Goal: Navigation & Orientation: Understand site structure

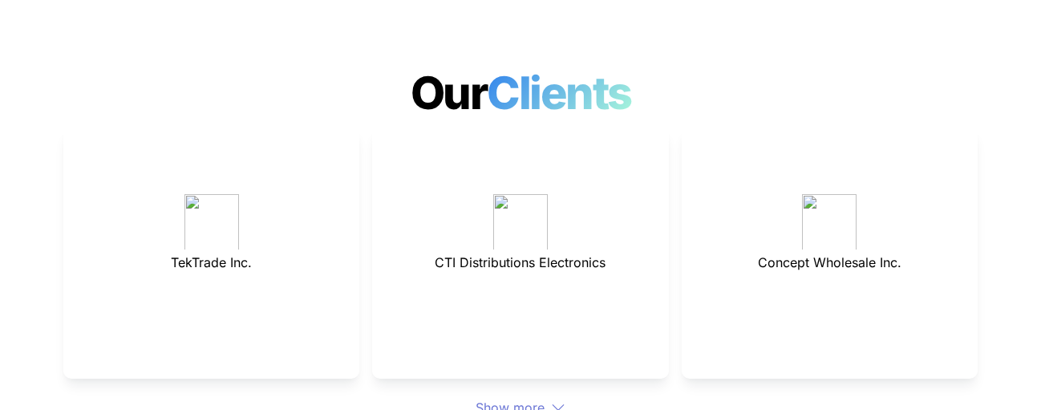
scroll to position [4466, 0]
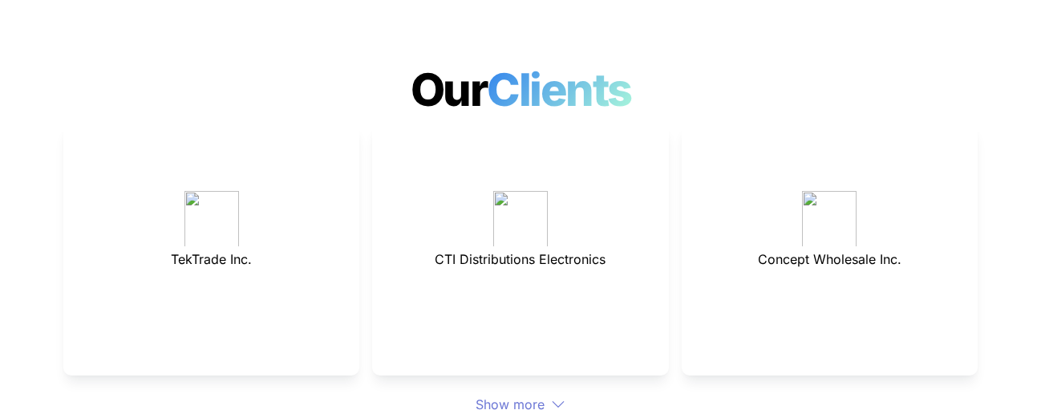
click at [525, 395] on div "Show more" at bounding box center [520, 404] width 914 height 19
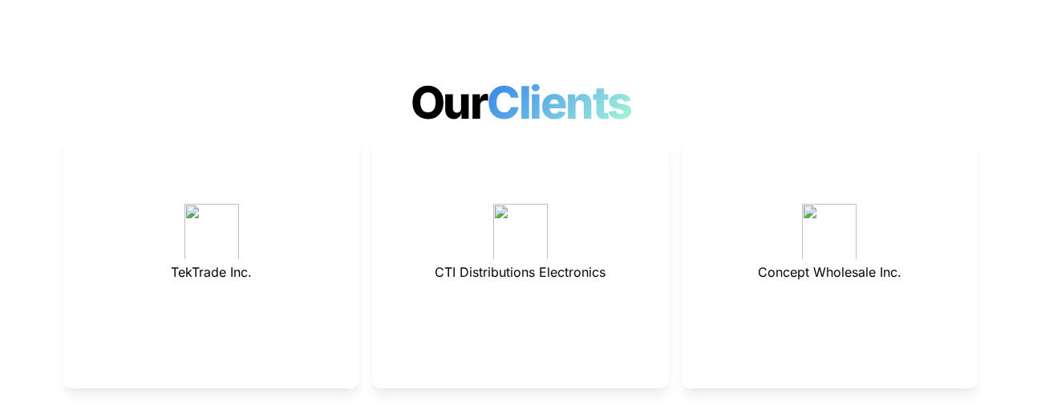
scroll to position [4448, 0]
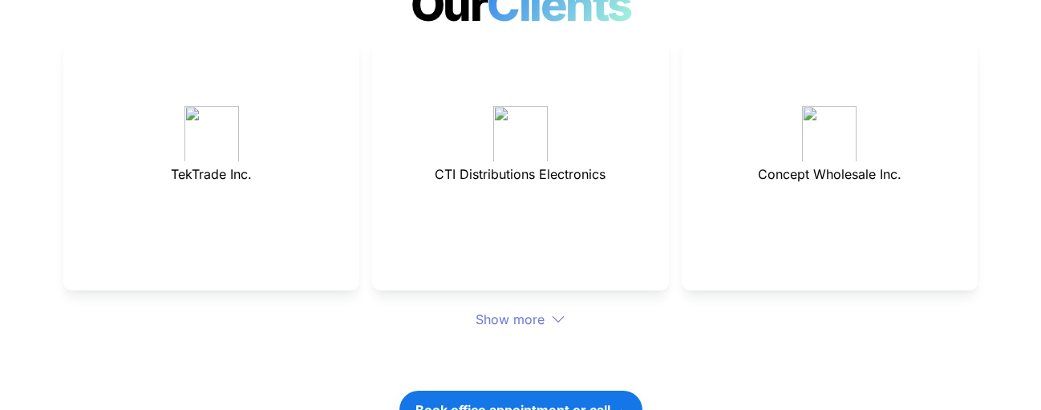
scroll to position [4556, 0]
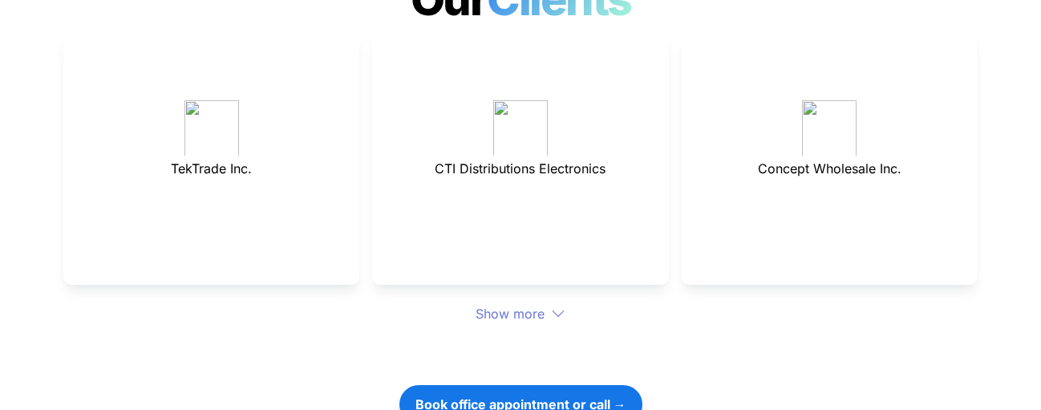
click at [508, 304] on div "Show more" at bounding box center [520, 313] width 914 height 19
click at [506, 304] on div "Show more" at bounding box center [520, 313] width 914 height 19
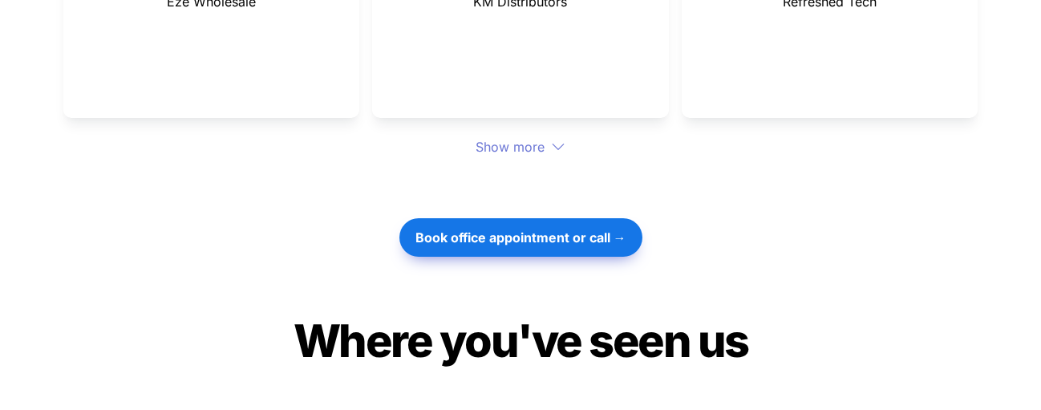
scroll to position [4972, 0]
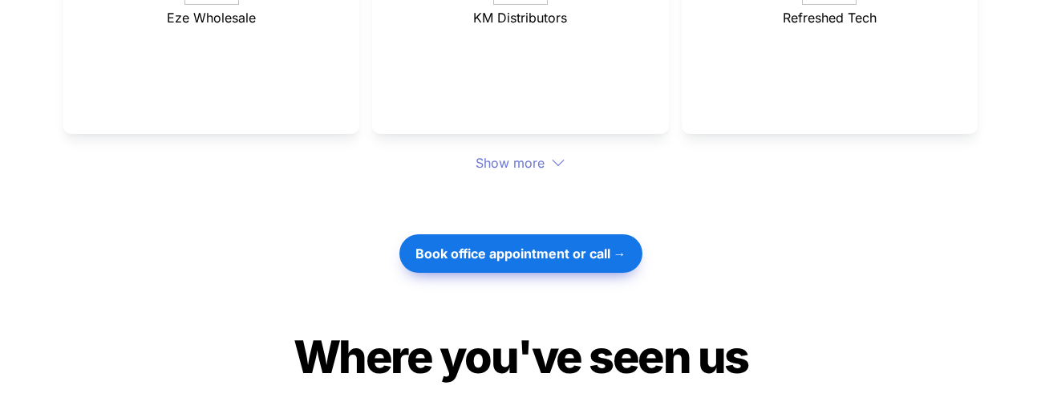
click at [524, 153] on div "Show more" at bounding box center [520, 162] width 914 height 19
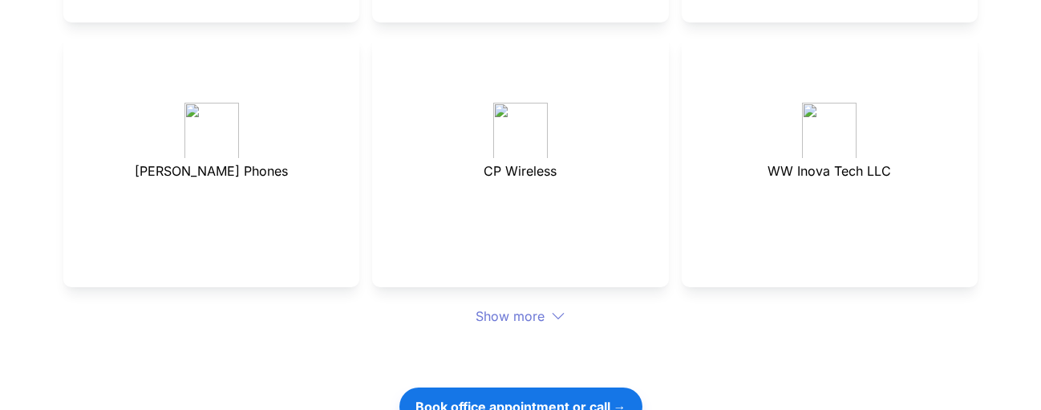
scroll to position [5106, 0]
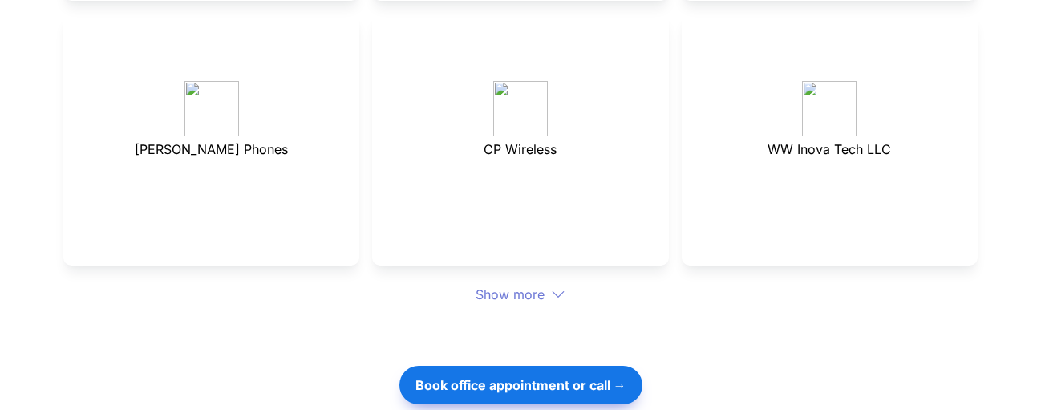
click at [520, 285] on div "Show more" at bounding box center [520, 294] width 914 height 19
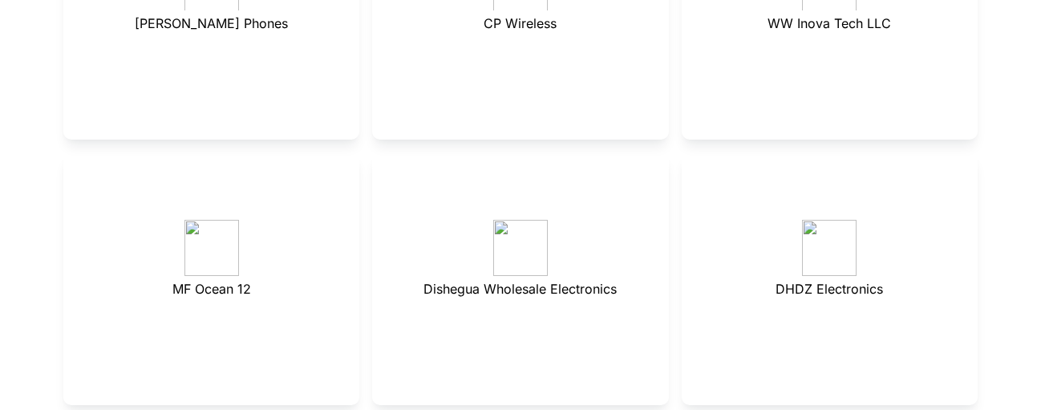
scroll to position [5270, 0]
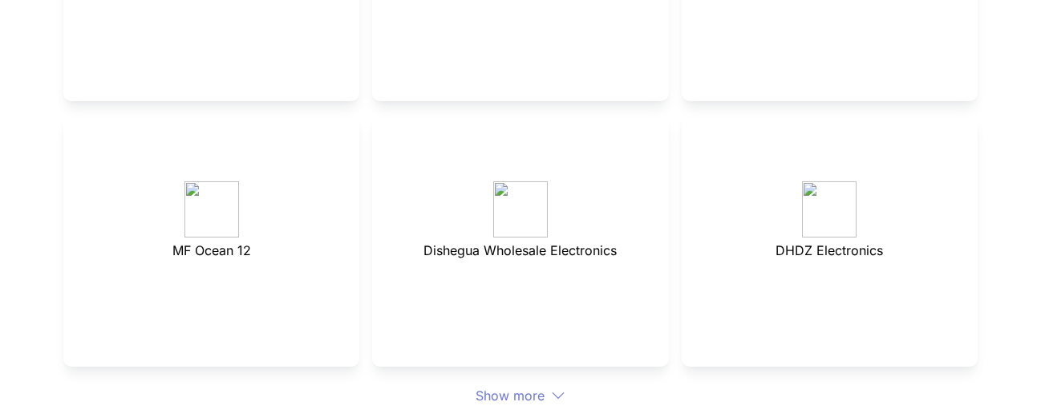
click at [516, 386] on div "Show more" at bounding box center [520, 395] width 914 height 19
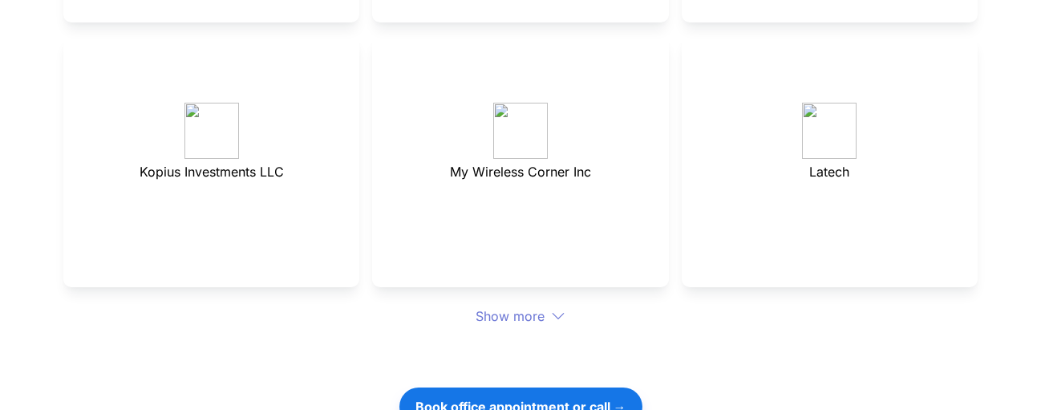
scroll to position [5618, 0]
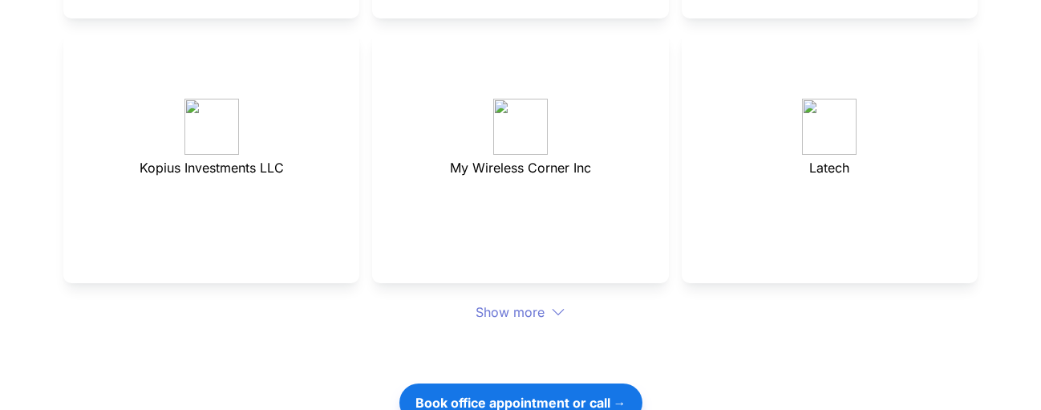
click at [544, 302] on div "Show more" at bounding box center [520, 311] width 914 height 19
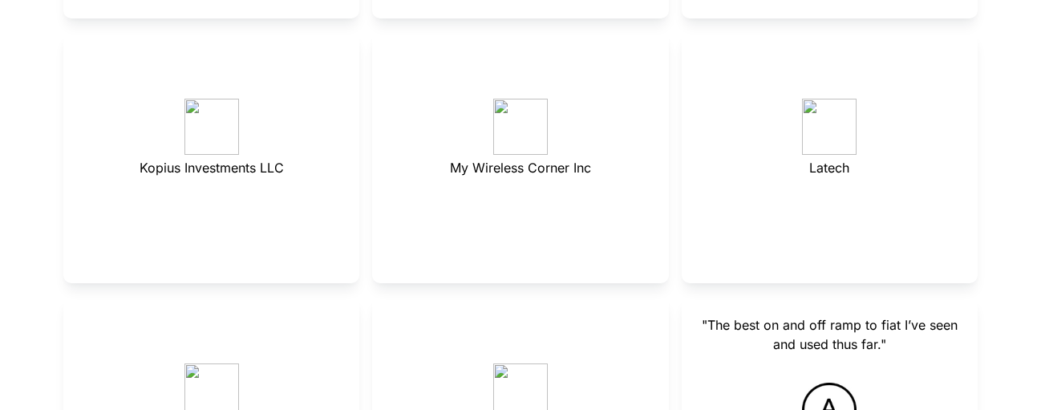
click at [515, 312] on p at bounding box center [520, 325] width 256 height 26
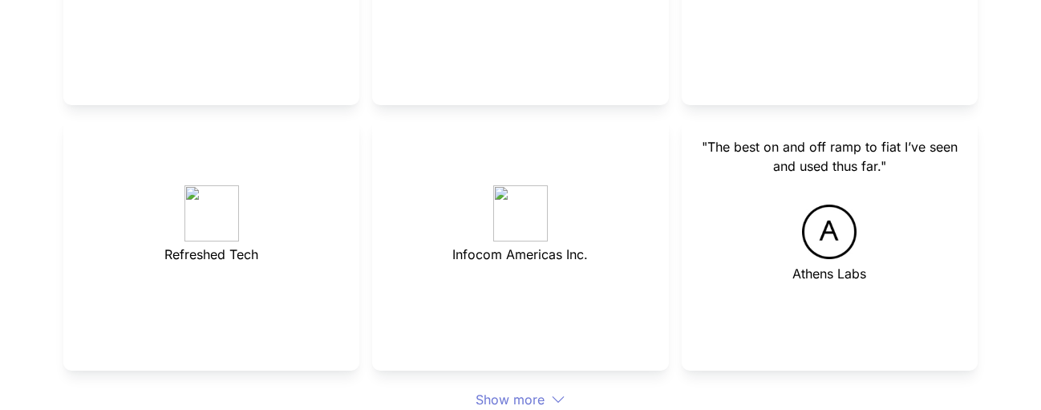
scroll to position [5802, 0]
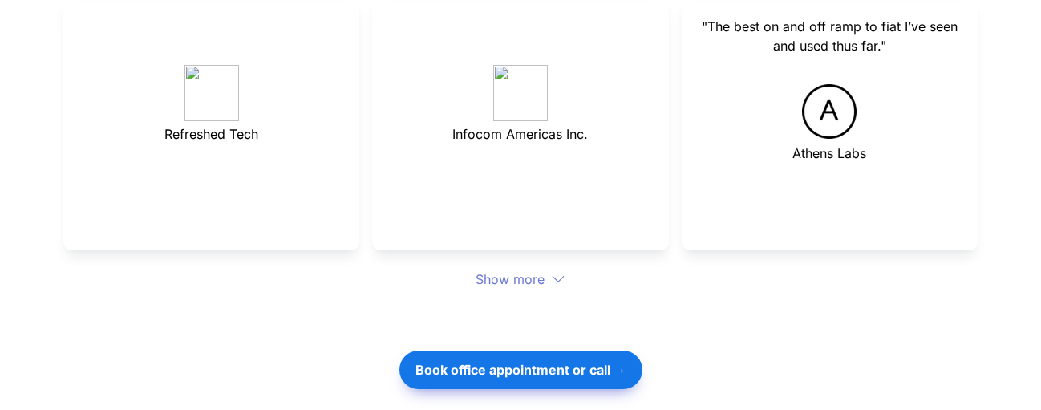
click at [504, 269] on div "Show more" at bounding box center [520, 278] width 914 height 19
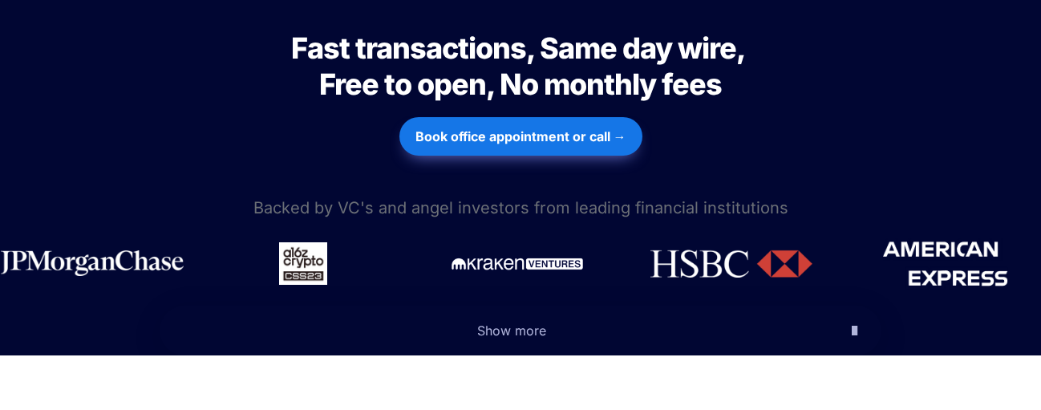
scroll to position [0, 0]
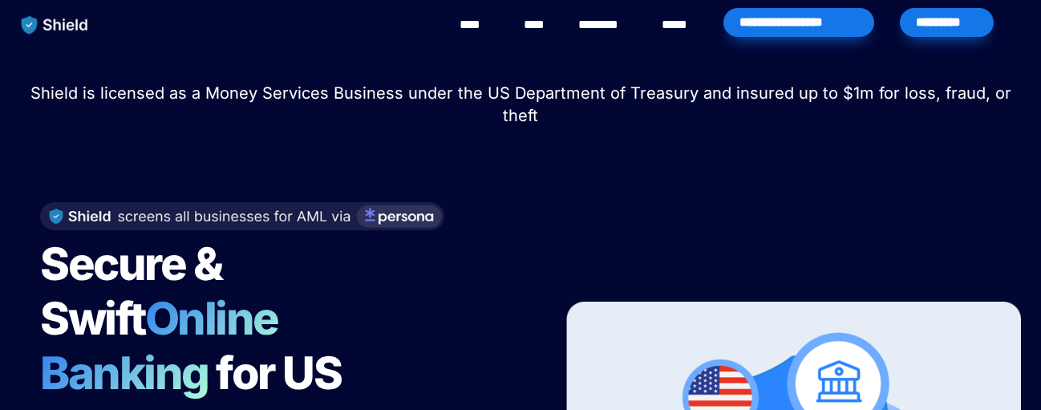
click at [472, 34] on link "****" at bounding box center [477, 24] width 36 height 19
click at [601, 27] on link "********" at bounding box center [606, 24] width 57 height 19
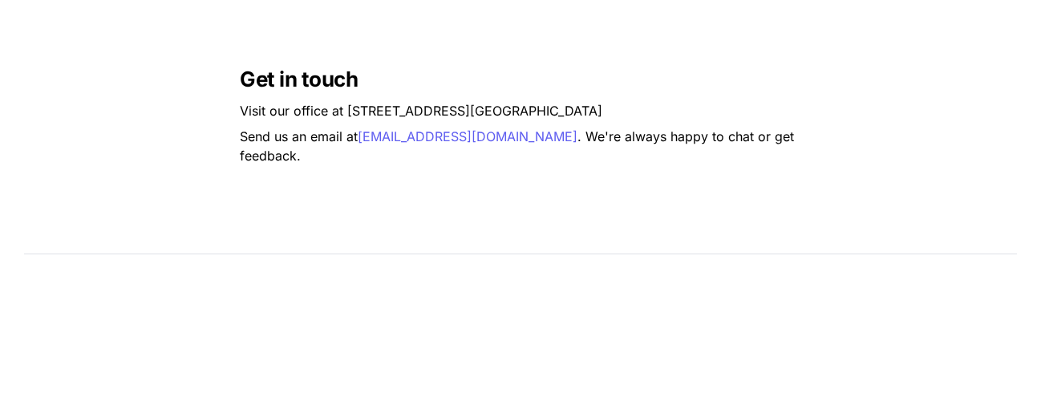
scroll to position [1608, 0]
